Goal: Task Accomplishment & Management: Use online tool/utility

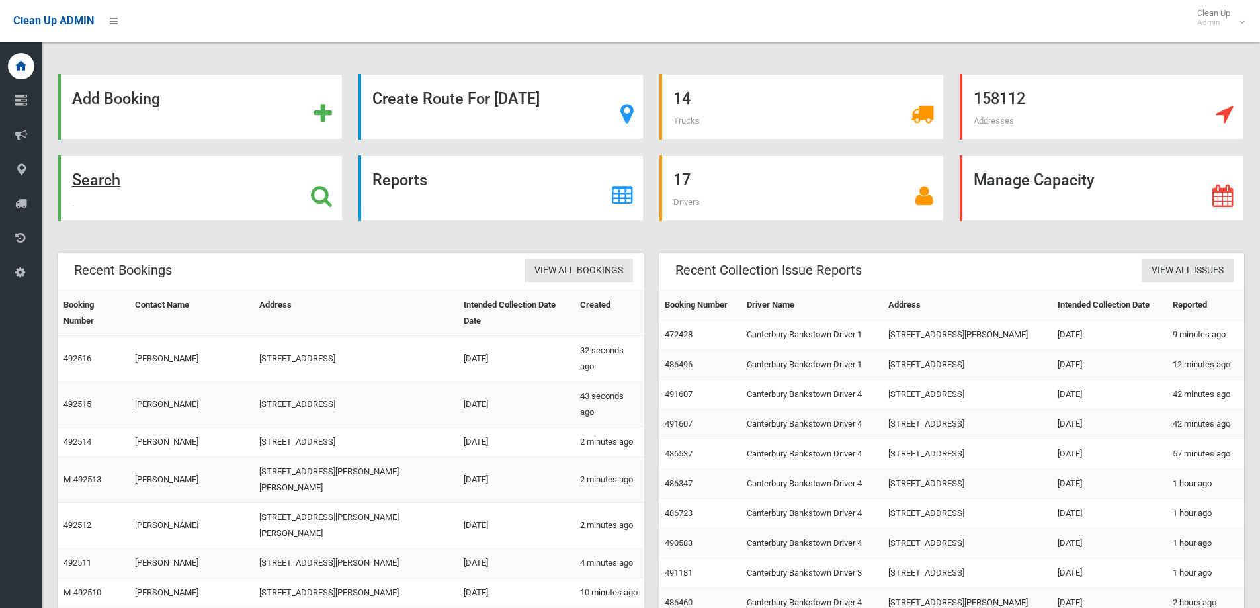
click at [179, 216] on div "Search" at bounding box center [200, 187] width 284 height 65
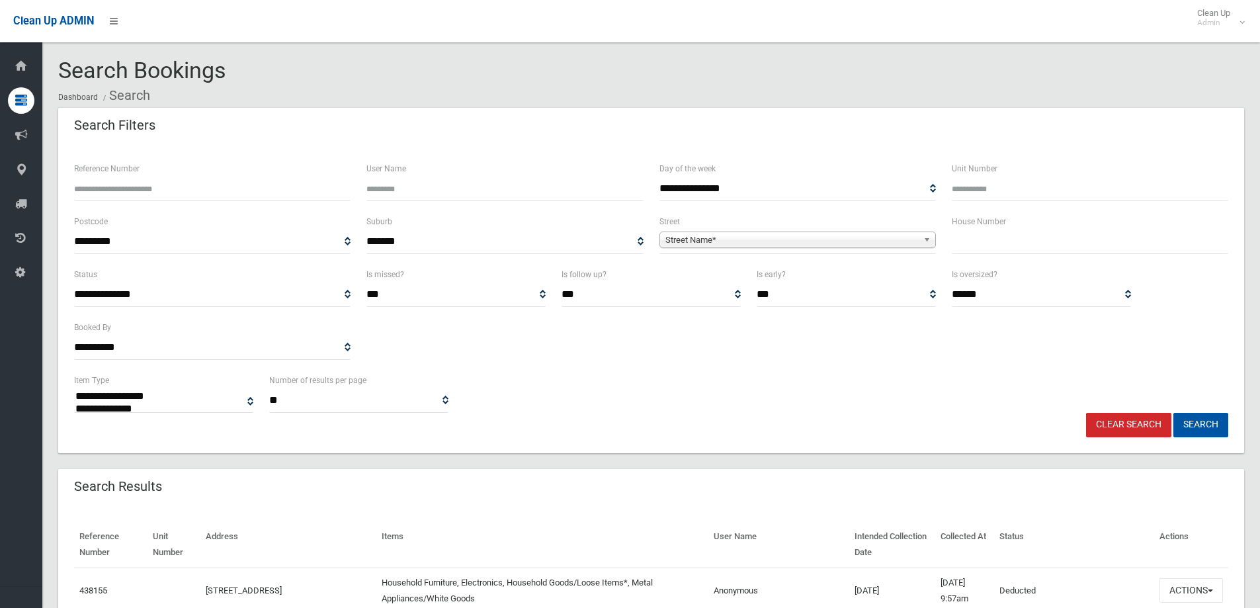
select select
click at [1073, 231] on input "text" at bounding box center [1089, 241] width 276 height 24
type input "**"
click at [881, 235] on span "Street Name*" at bounding box center [791, 240] width 253 height 16
type input "***"
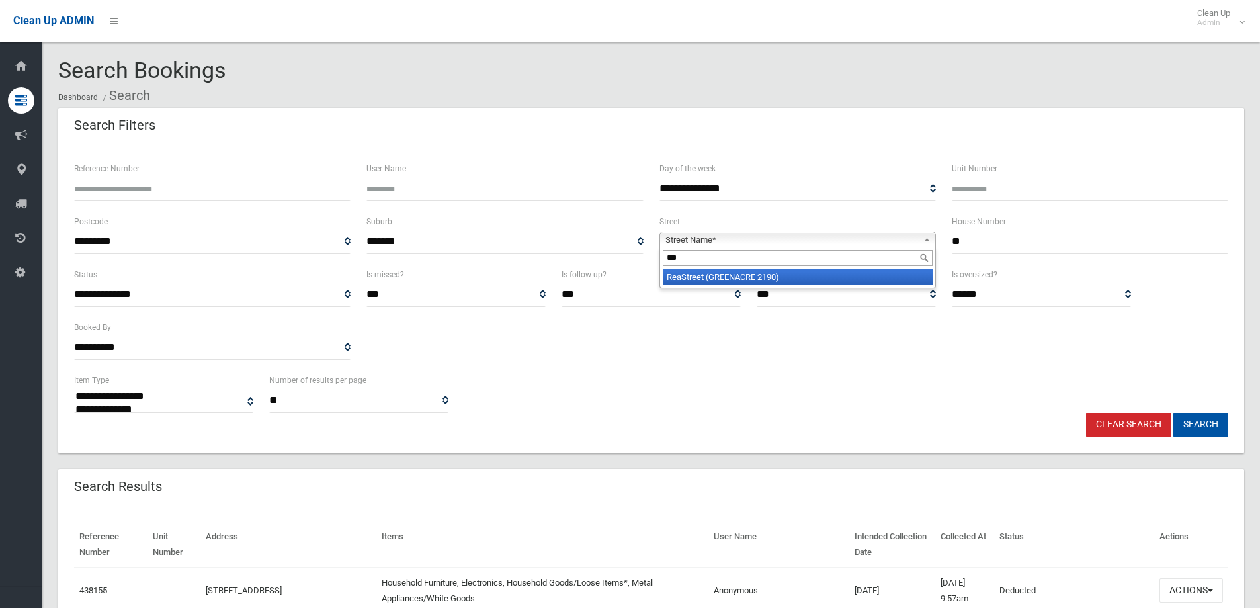
click at [764, 280] on li "Rea Street (GREENACRE 2190)" at bounding box center [798, 276] width 270 height 17
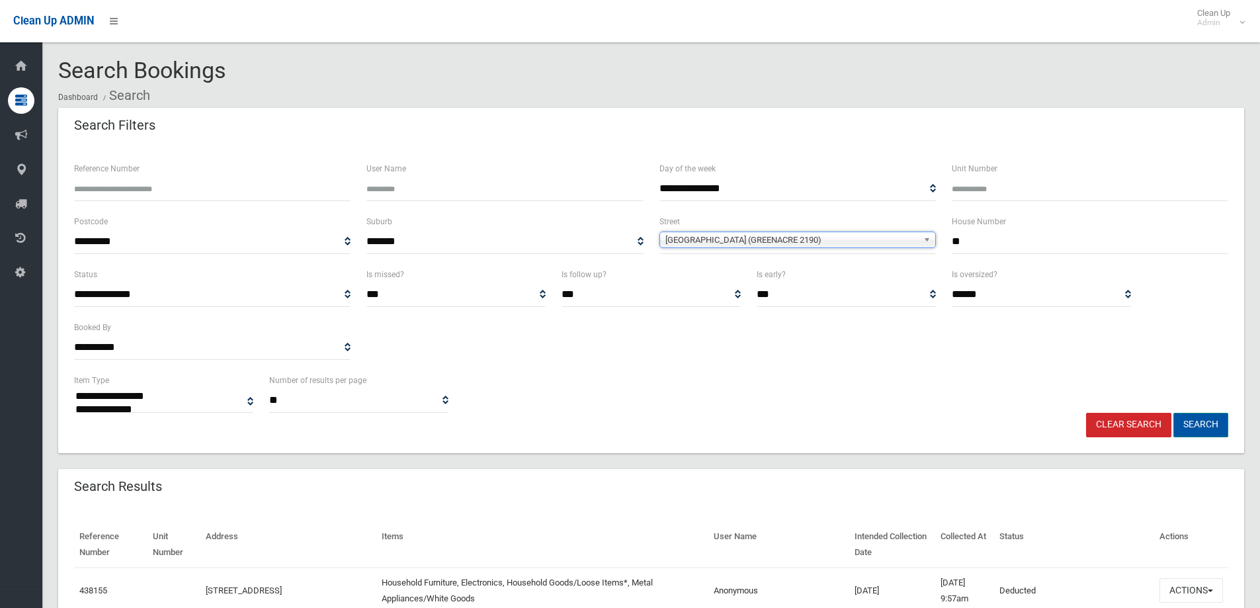
click at [1220, 413] on button "Search" at bounding box center [1200, 425] width 55 height 24
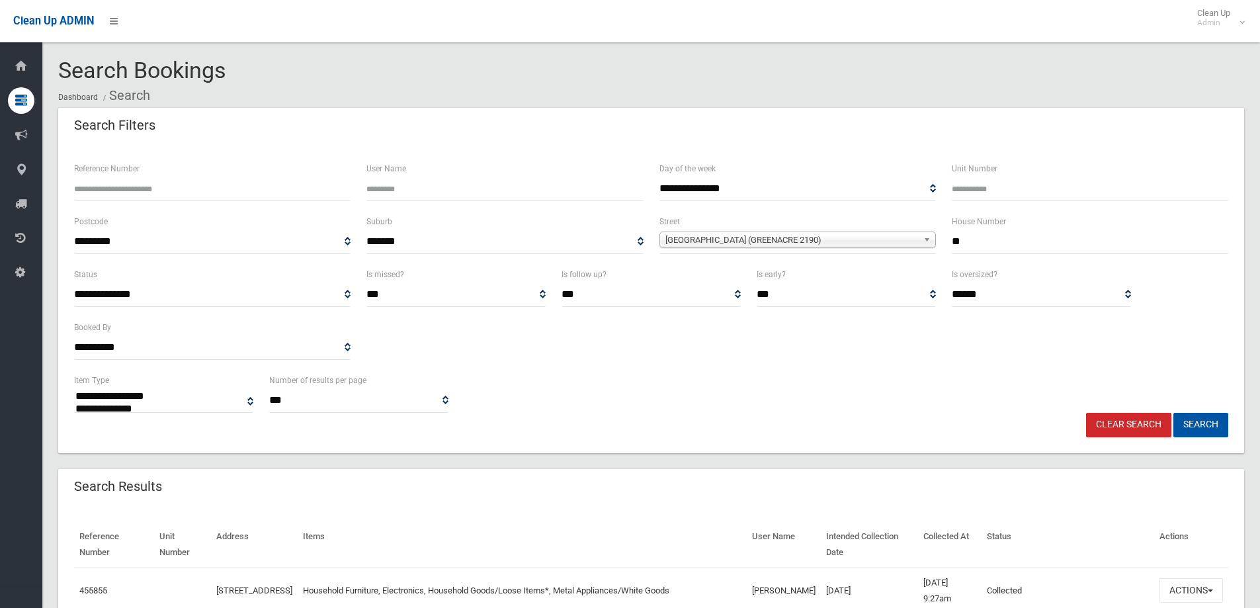
select select
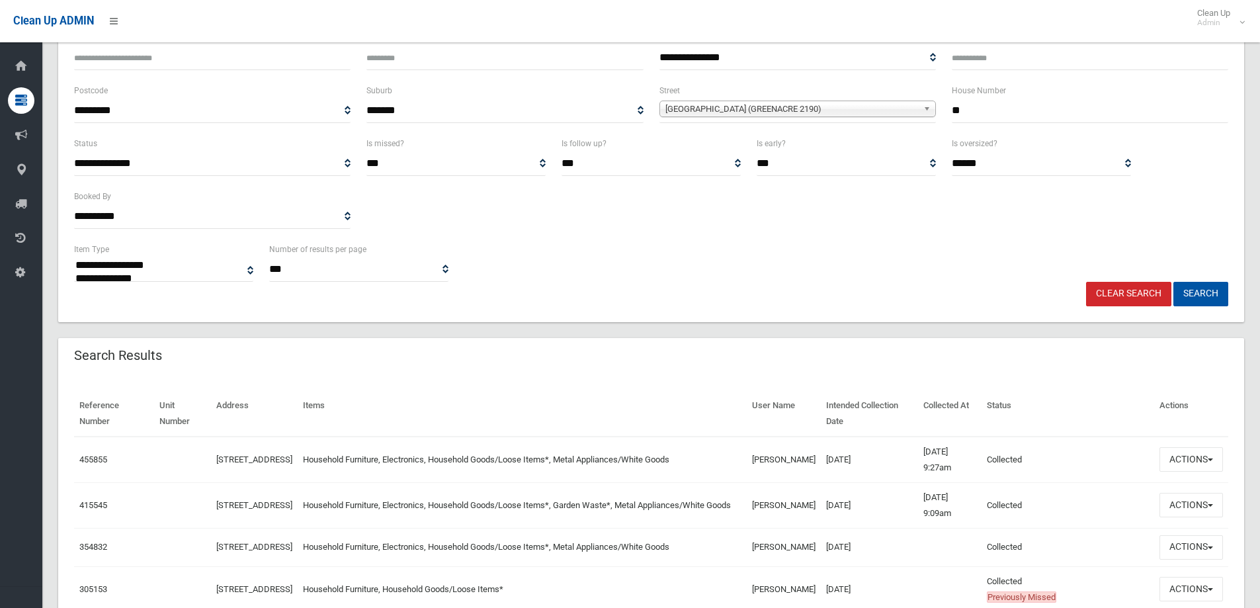
scroll to position [132, 0]
click at [1183, 446] on button "Actions" at bounding box center [1190, 458] width 63 height 24
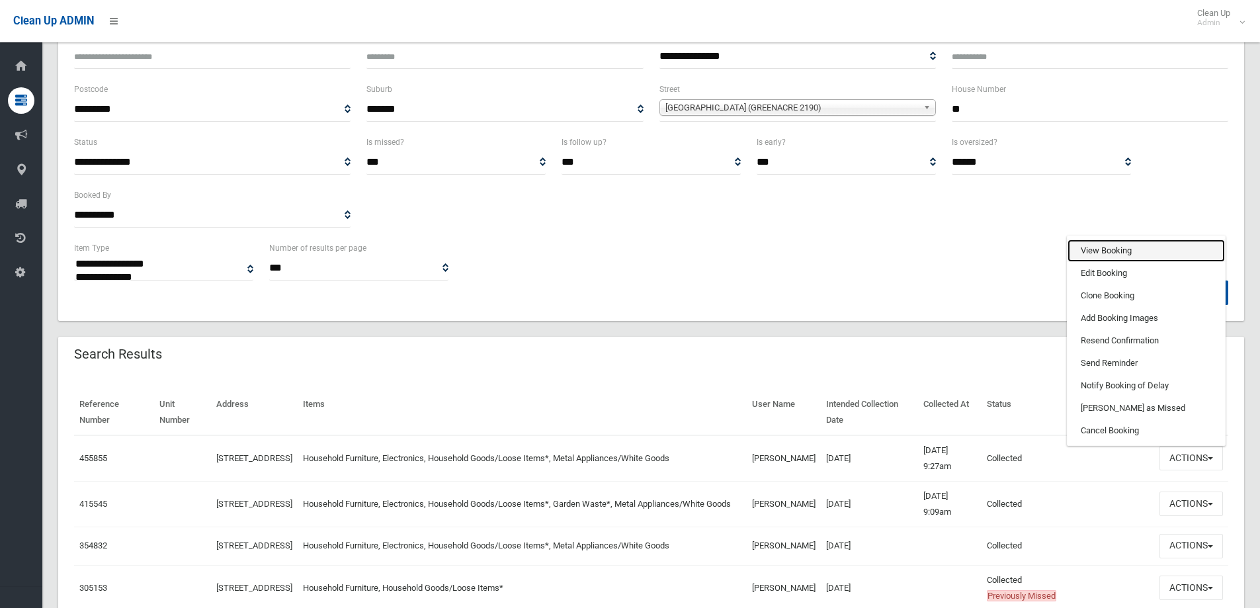
click at [1100, 243] on link "View Booking" at bounding box center [1145, 250] width 157 height 22
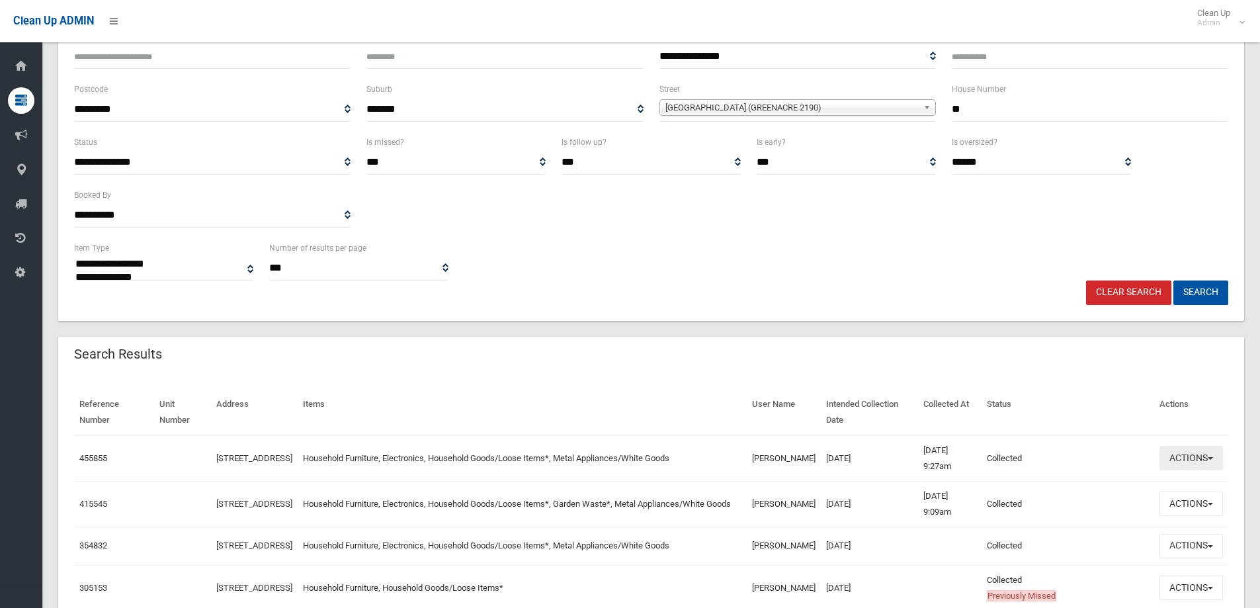
click at [1203, 458] on button "Actions" at bounding box center [1190, 458] width 63 height 24
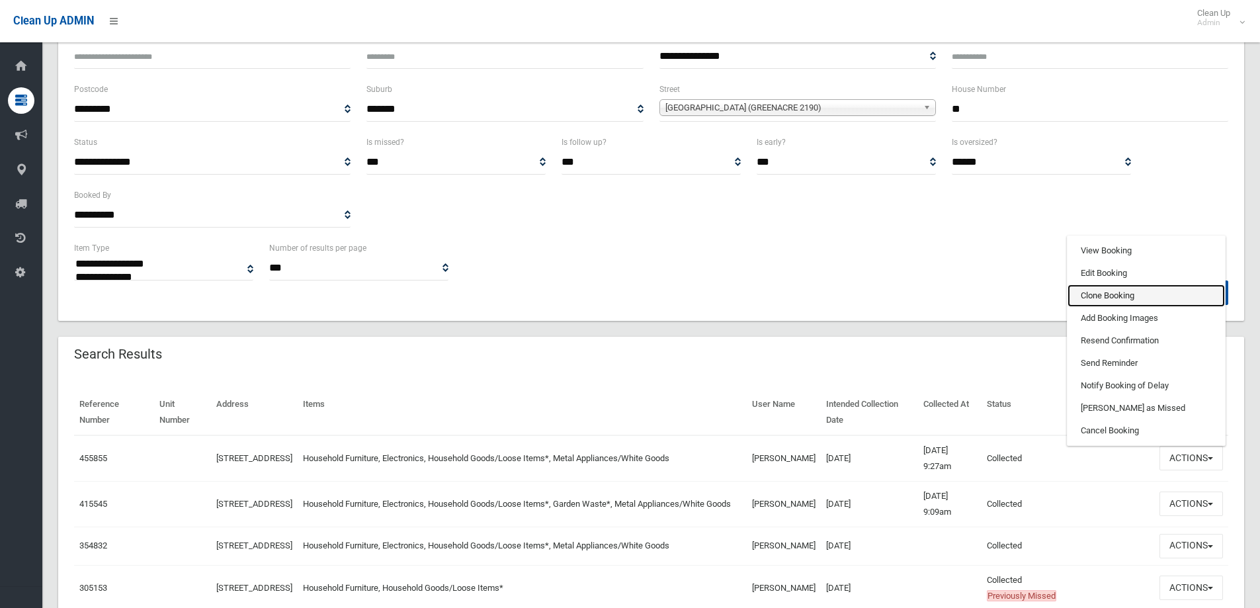
click at [1098, 287] on link "Clone Booking" at bounding box center [1145, 295] width 157 height 22
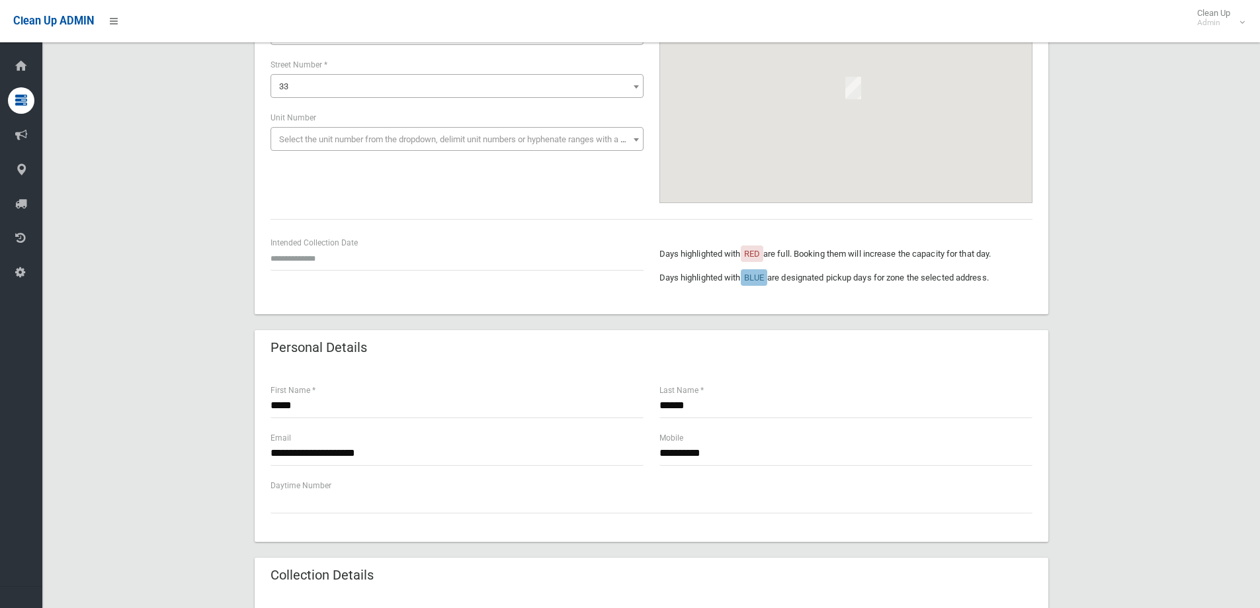
scroll to position [132, 0]
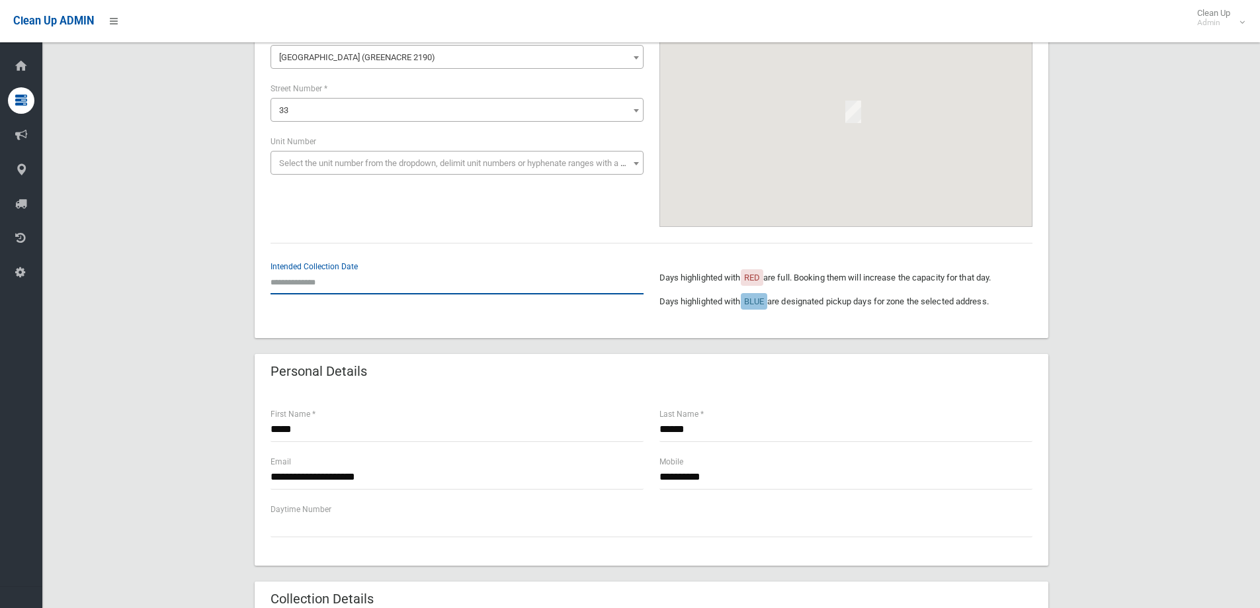
click at [341, 282] on input "text" at bounding box center [456, 282] width 373 height 24
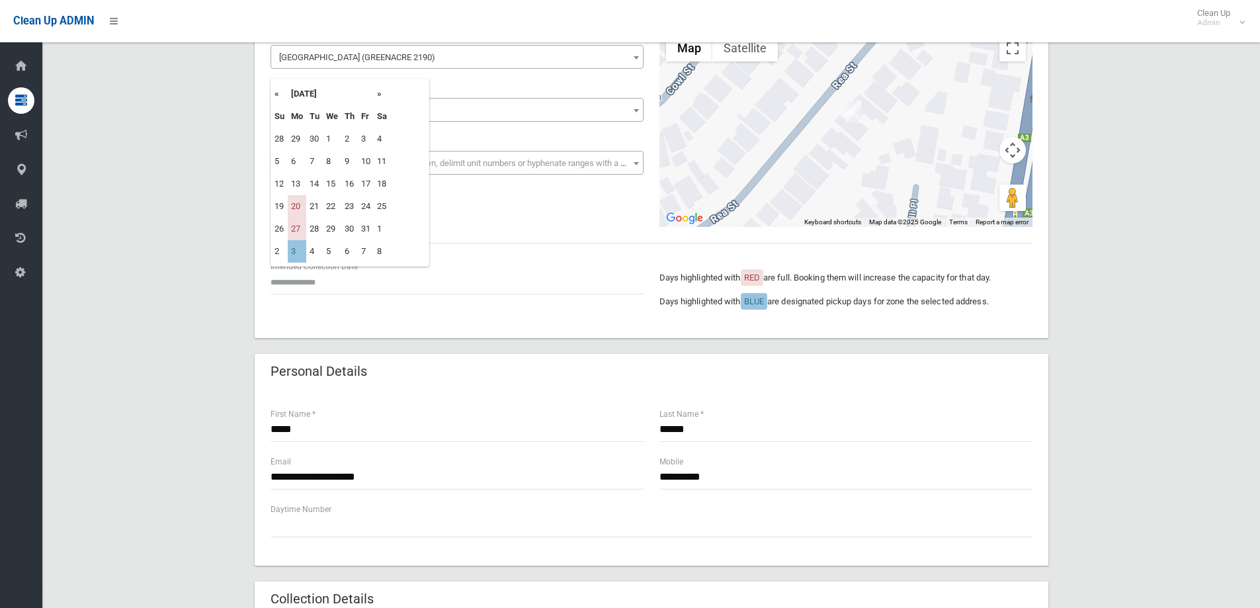
click at [298, 245] on td "3" at bounding box center [297, 251] width 19 height 22
type input "**********"
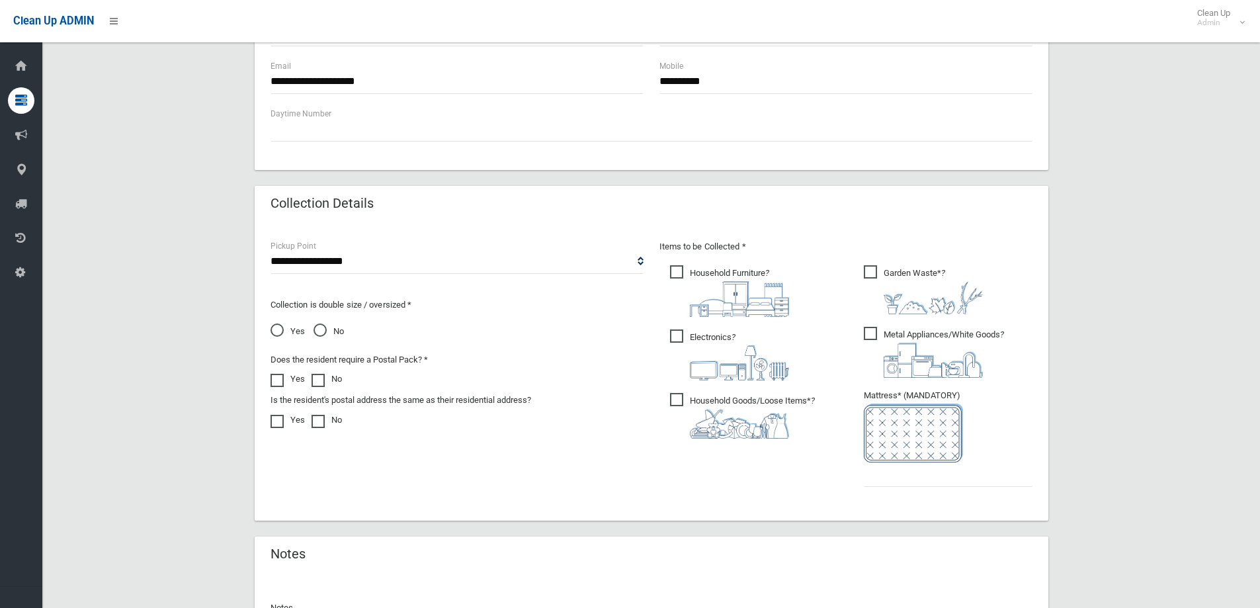
scroll to position [529, 0]
click at [877, 465] on input "text" at bounding box center [948, 473] width 169 height 24
type input "*"
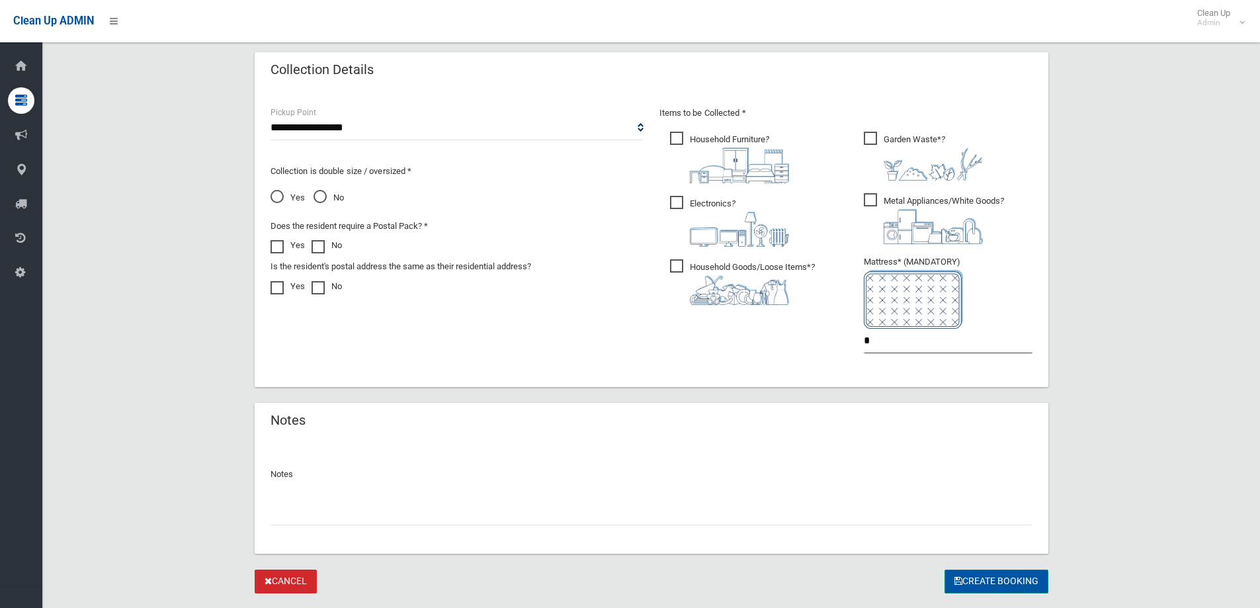
type input "*"
click at [1039, 577] on button "Create Booking" at bounding box center [996, 581] width 104 height 24
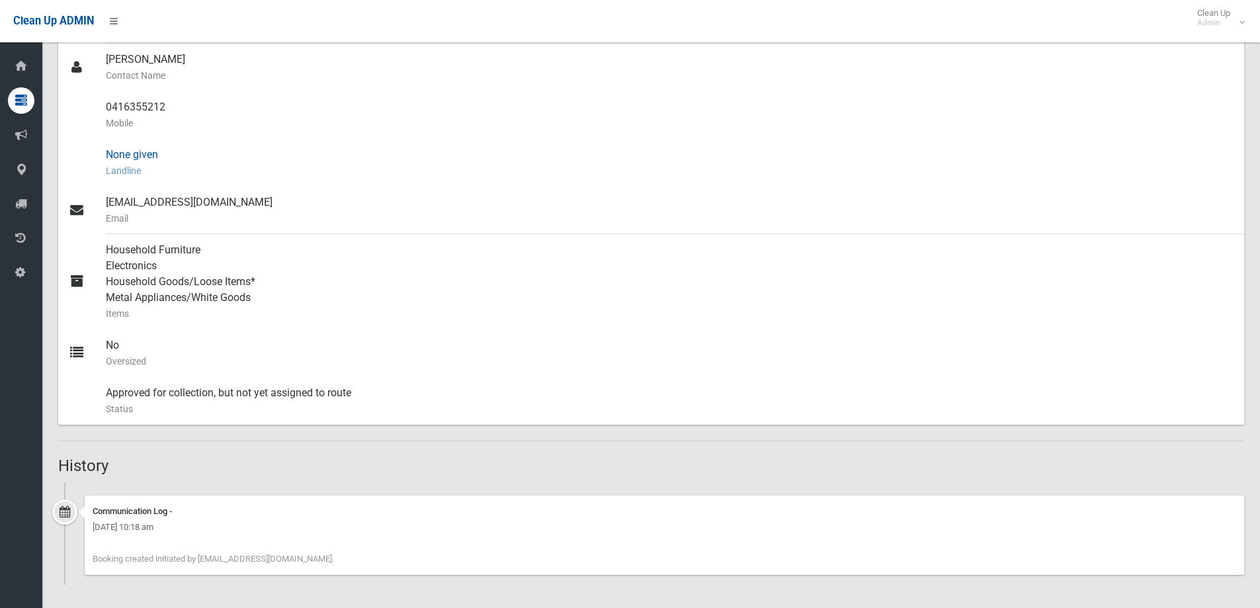
scroll to position [413, 0]
